Goal: Ask a question: Seek information or help from site administrators or community

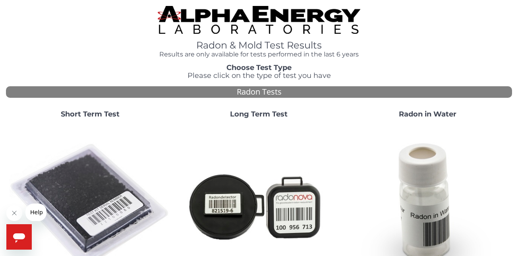
click at [70, 37] on div "Radon & Mold Test Results Results are only available for tests performed in the…" at bounding box center [259, 32] width 506 height 52
click at [14, 239] on icon "Open messaging window" at bounding box center [19, 236] width 14 height 14
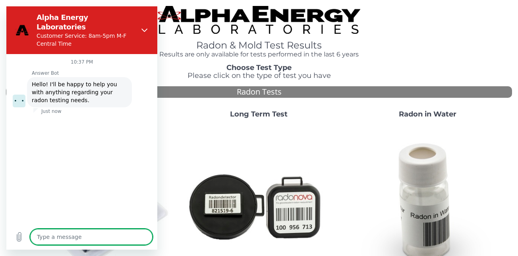
type textarea "x"
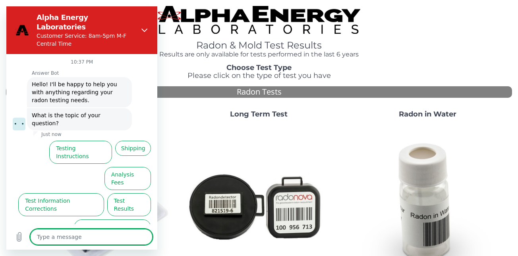
click at [69, 238] on textarea at bounding box center [91, 237] width 122 height 16
type textarea "H"
type textarea "x"
type textarea "Ha"
type textarea "x"
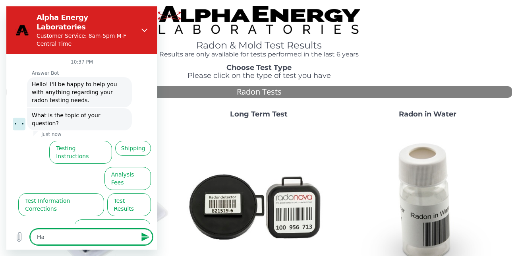
type textarea "Hav"
type textarea "x"
type textarea "Have"
type textarea "x"
type textarea "Have"
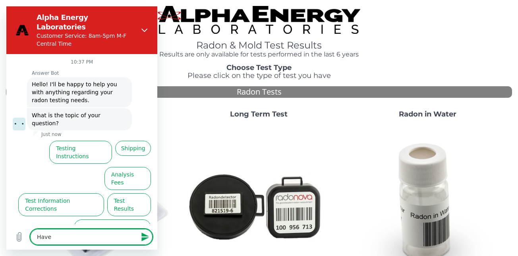
type textarea "x"
type textarea "Have y"
type textarea "x"
type textarea "Have yo"
type textarea "x"
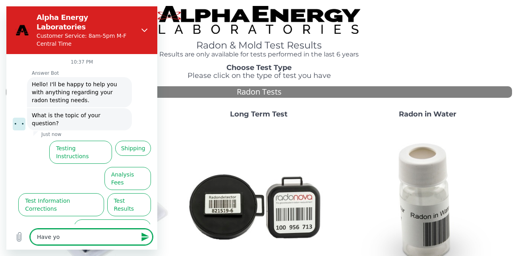
type textarea "Have you"
type textarea "x"
type textarea "Have you"
type textarea "x"
type textarea "Have you r"
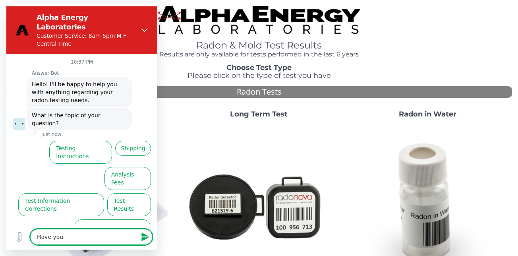
type textarea "x"
type textarea "Have you re"
type textarea "x"
type textarea "Have you rec"
type textarea "x"
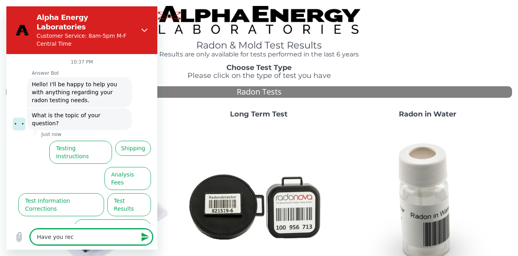
type textarea "Have you rece"
type textarea "x"
type textarea "Have you recei"
type textarea "x"
type textarea "Have you receiv"
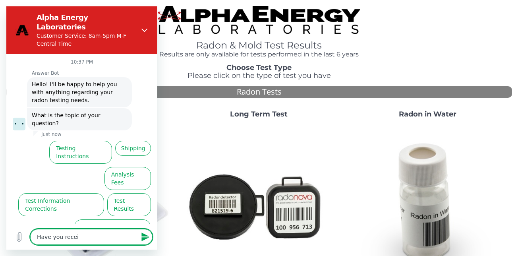
type textarea "x"
type textarea "Have you receive"
type textarea "x"
type textarea "Have you received"
type textarea "x"
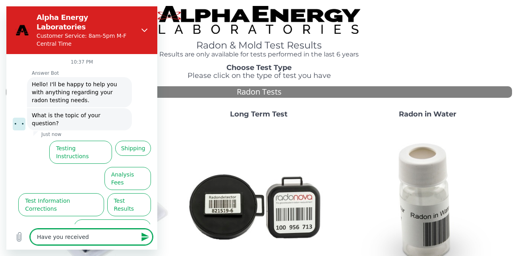
type textarea "Have you received"
type textarea "x"
type textarea "Have you received m"
type textarea "x"
type textarea "Have you received my"
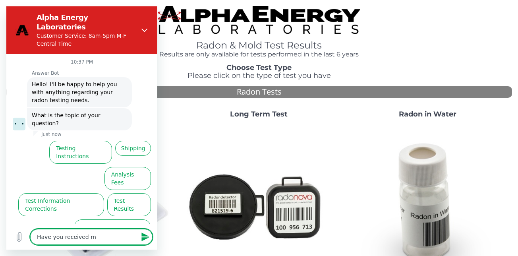
type textarea "x"
type textarea "Have you received my"
type textarea "x"
type textarea "Have you received my t"
type textarea "x"
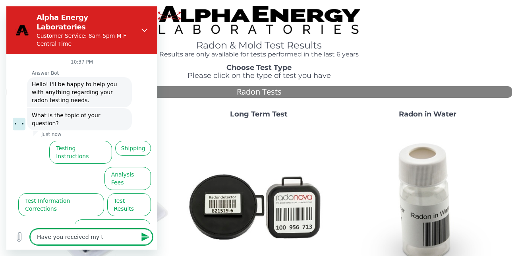
type textarea "Have you received my te"
type textarea "x"
type textarea "Have you received my tes"
type textarea "x"
type textarea "Have you received my test"
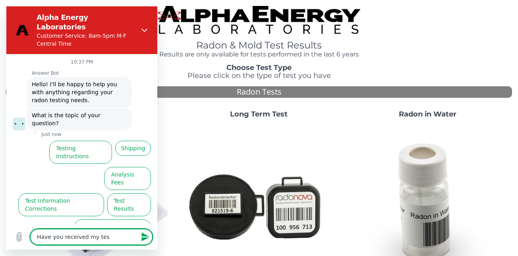
type textarea "x"
type textarea "Have you received my test"
type textarea "x"
type textarea "Have you received my test y"
type textarea "x"
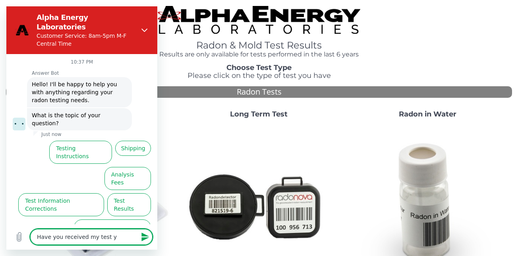
type textarea "Have you received my test ye"
type textarea "x"
type textarea "Have you received my test yet"
type textarea "x"
type textarea "Have you received my test yet?"
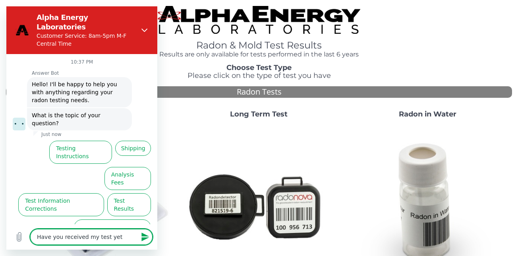
type textarea "x"
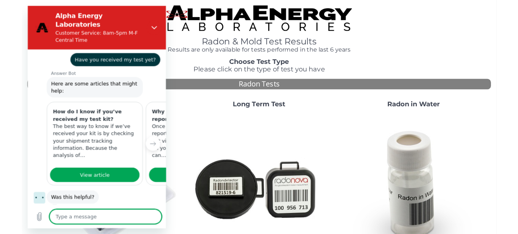
scroll to position [77, 0]
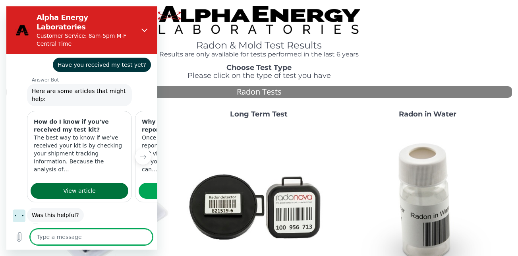
click at [77, 186] on span "View article" at bounding box center [79, 191] width 33 height 10
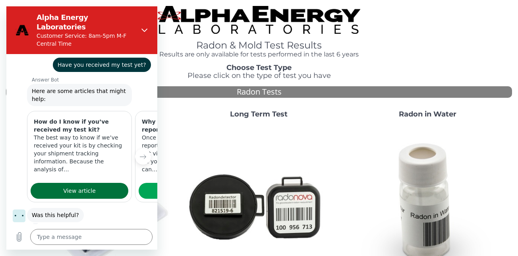
type textarea "x"
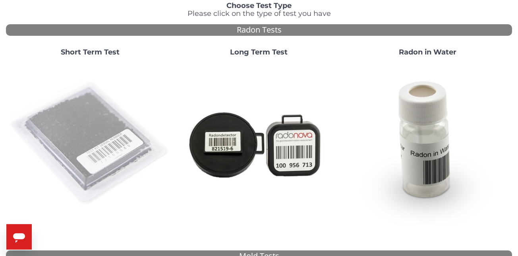
scroll to position [54, 0]
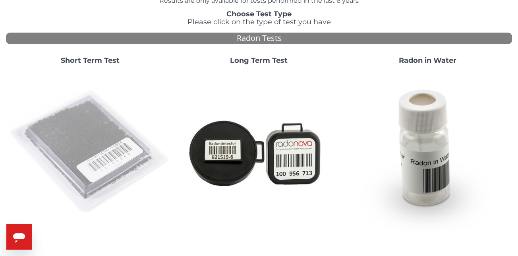
click at [93, 162] on img at bounding box center [90, 152] width 162 height 162
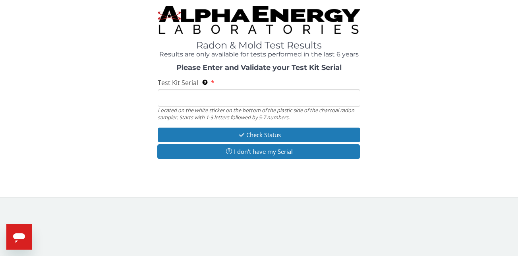
click at [190, 100] on input "Test Kit Serial Located on the white sticker on the bottom of the plastic side …" at bounding box center [259, 97] width 202 height 17
paste input "RA198890"
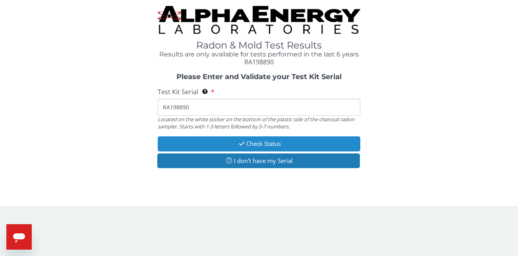
type input "RA198890"
click at [257, 144] on button "Check Status" at bounding box center [259, 143] width 202 height 15
